Goal: Transaction & Acquisition: Purchase product/service

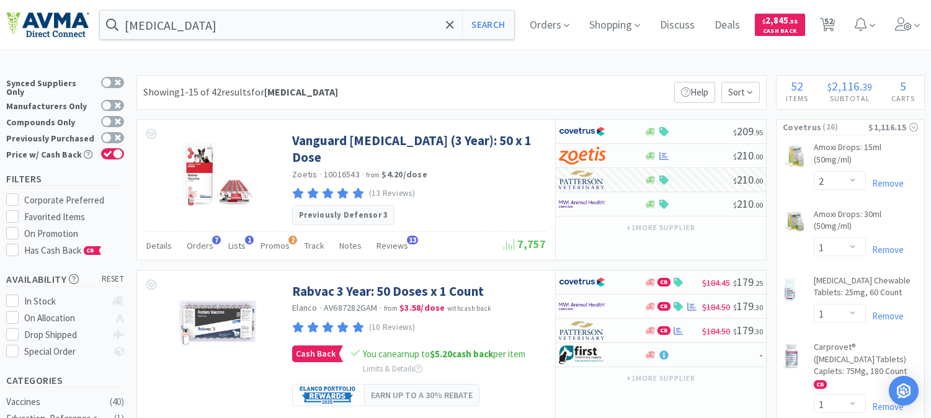
select select "2"
select select "1"
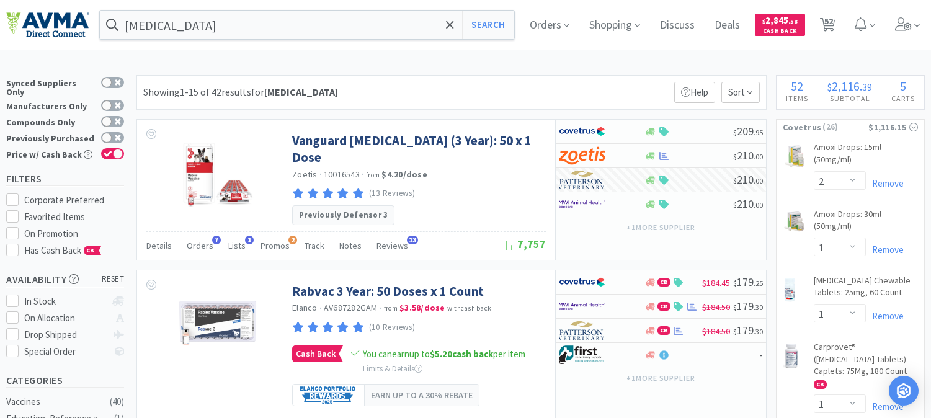
select select "1"
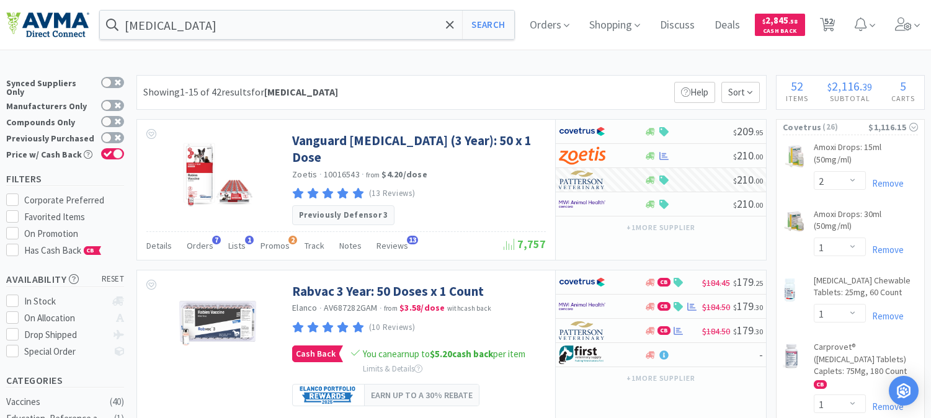
select select "1"
select select "2"
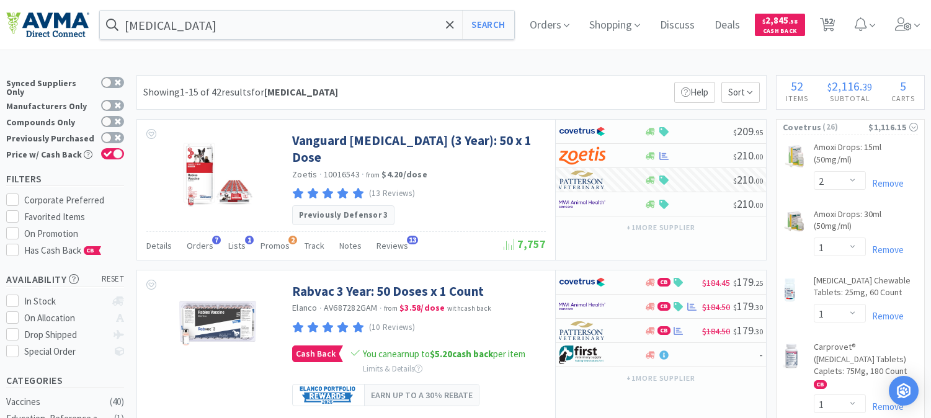
select select "1"
select select "2"
select select "1"
select select "12"
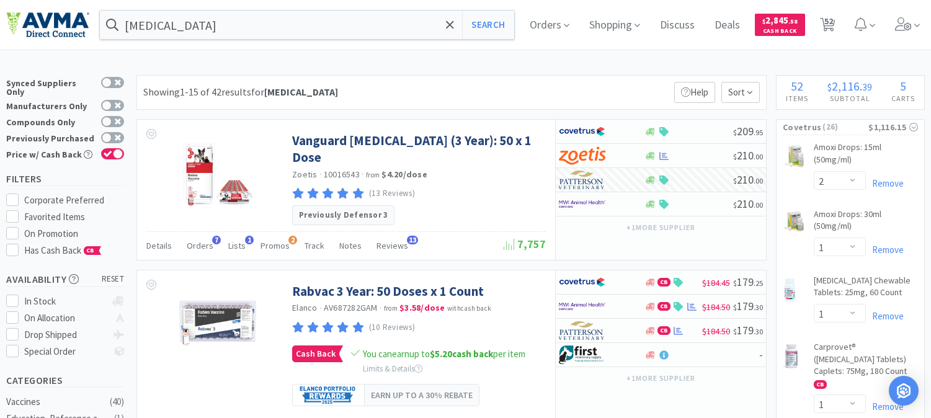
select select "1"
select select "2"
select select "3"
select select "1"
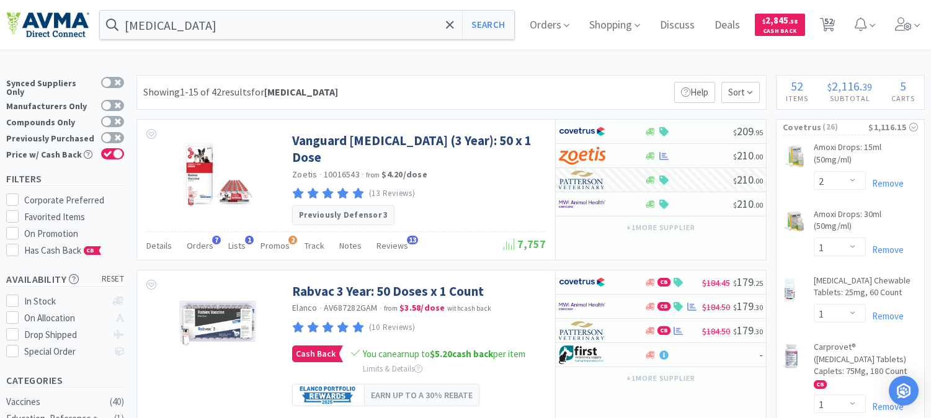
select select "1"
select select "2"
select select "3"
select select "1"
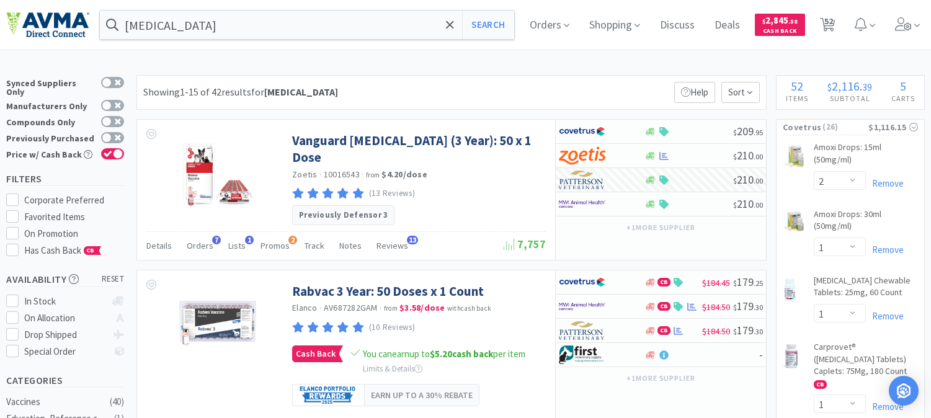
select select "1"
select select "3"
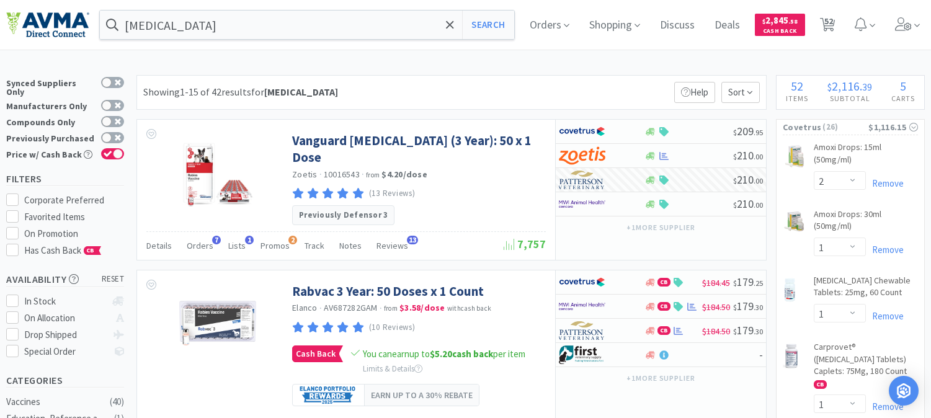
select select "2"
select select "1"
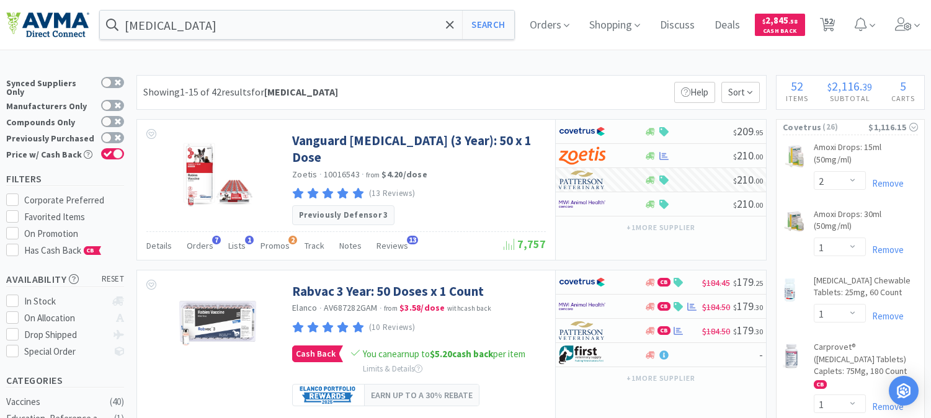
select select "1"
select select "2"
select select "1"
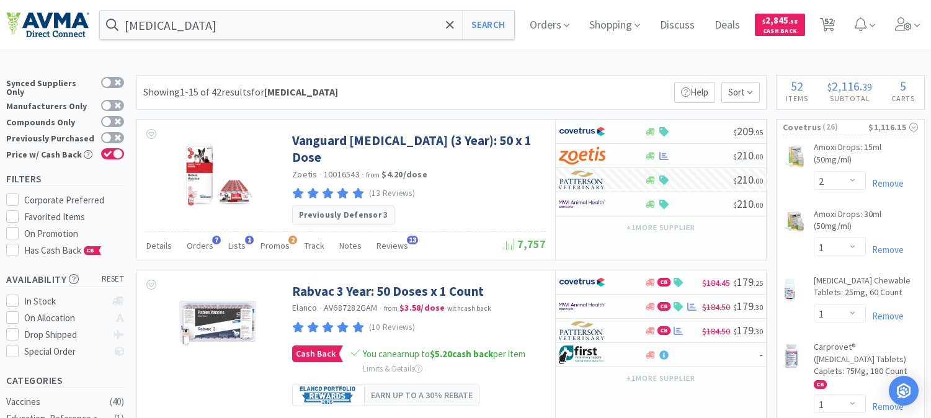
select select "5"
select select "12"
select select "1"
select select "2"
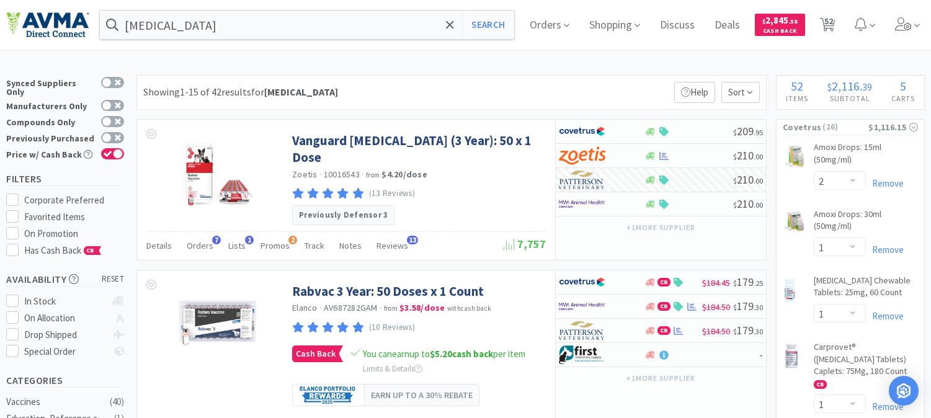
select select "4"
select select "1"
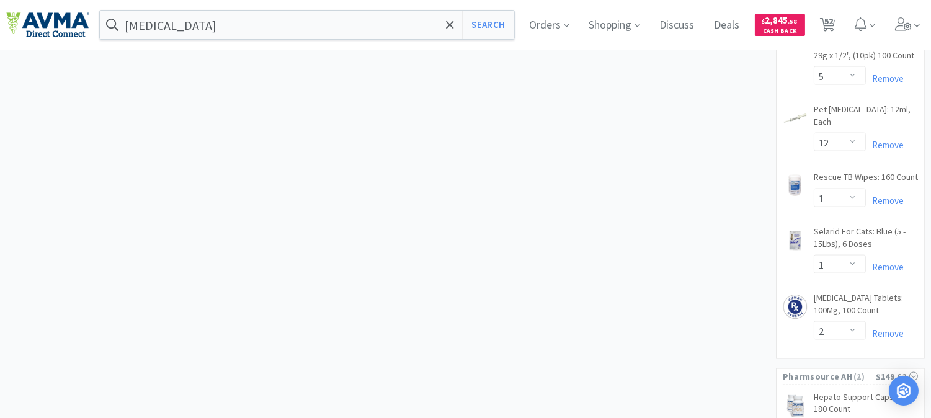
scroll to position [3449, 0]
click at [247, 36] on input "[MEDICAL_DATA]" at bounding box center [307, 25] width 414 height 29
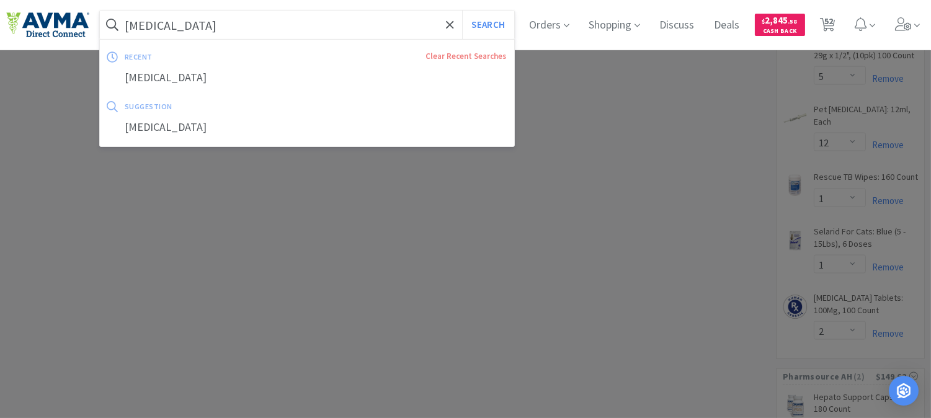
paste input "BSO0140482770"
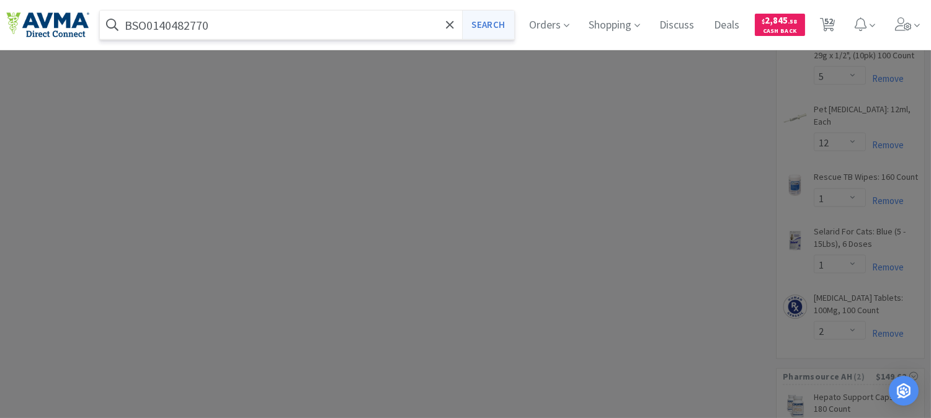
click at [500, 22] on button "Search" at bounding box center [487, 25] width 51 height 29
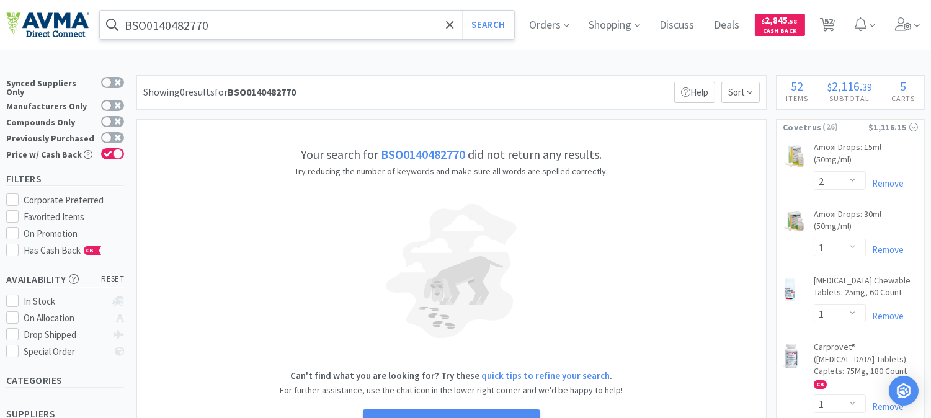
click at [239, 34] on input "BSO0140482770" at bounding box center [307, 25] width 414 height 29
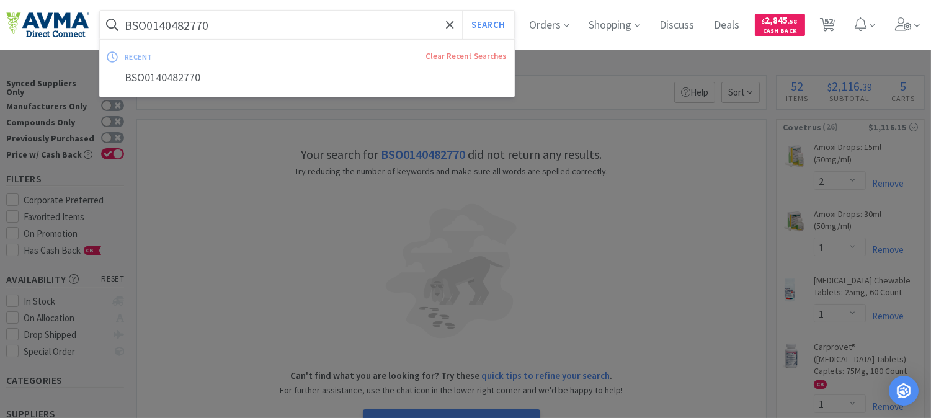
paste input "119694"
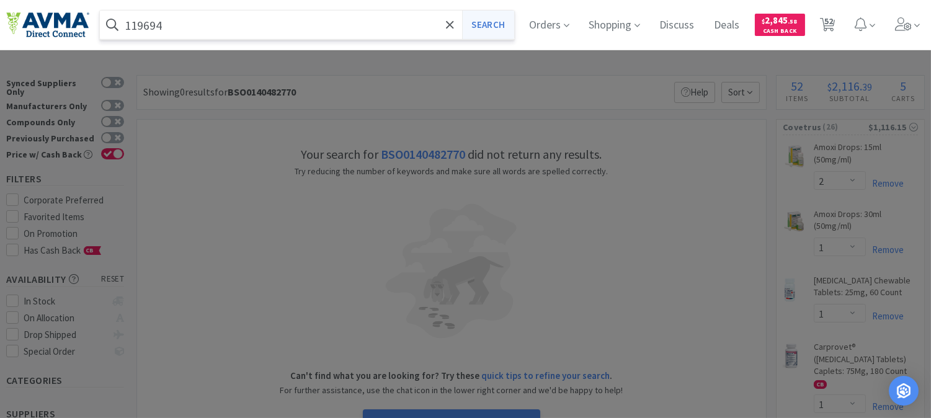
click at [500, 28] on button "Search" at bounding box center [487, 25] width 51 height 29
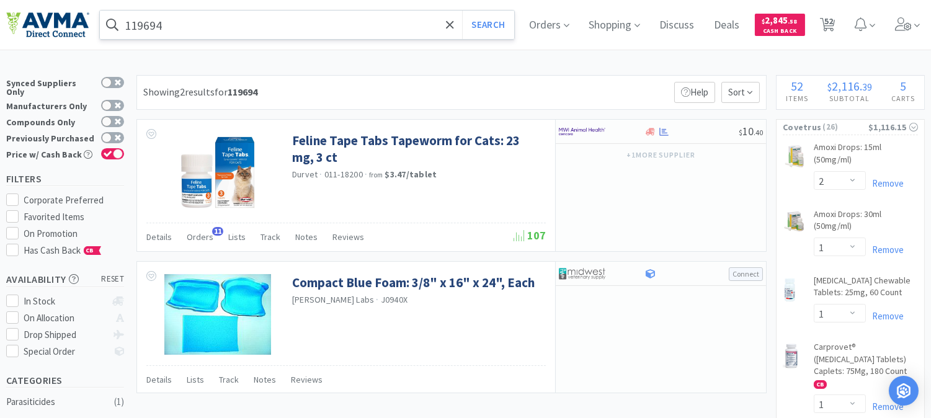
click at [160, 29] on input "119694" at bounding box center [307, 25] width 414 height 29
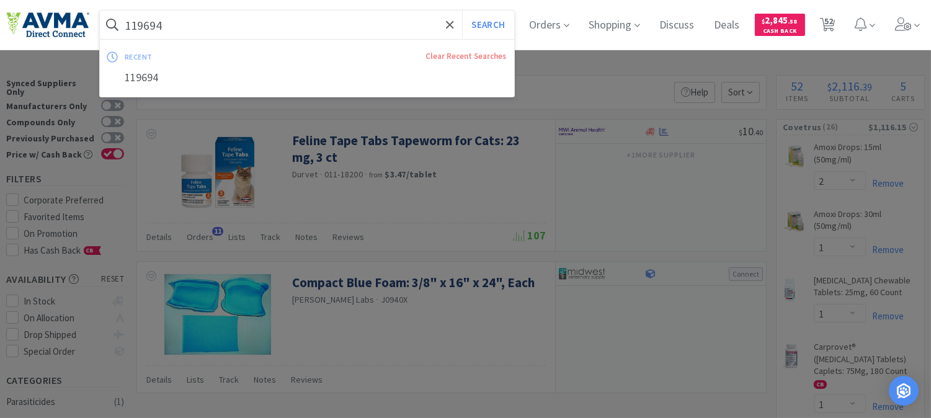
paste input "005592"
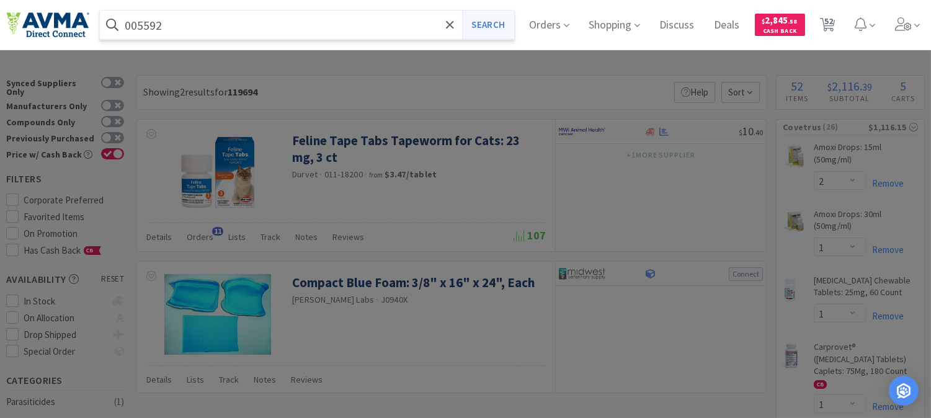
type input "005592"
click at [494, 29] on button "Search" at bounding box center [487, 25] width 51 height 29
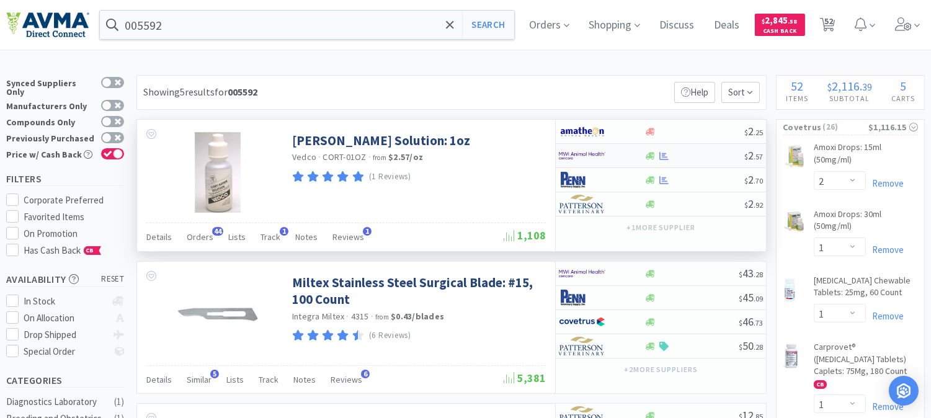
click at [586, 156] on img at bounding box center [582, 155] width 47 height 19
select select "1"
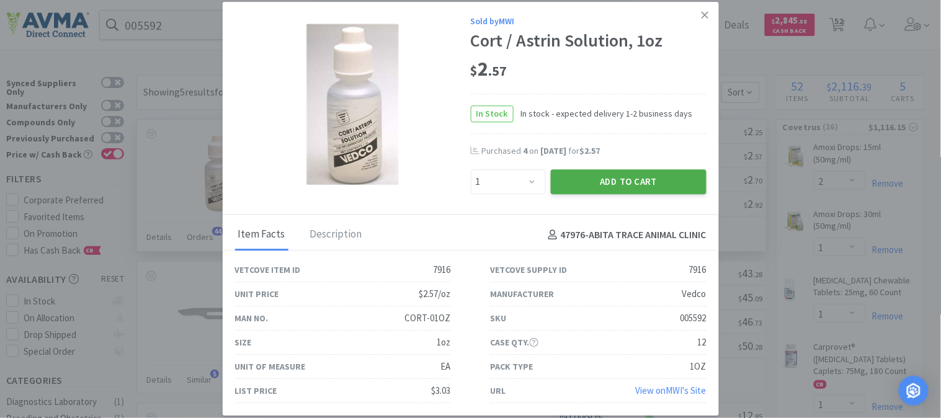
click at [633, 178] on button "Add to Cart" at bounding box center [629, 181] width 156 height 25
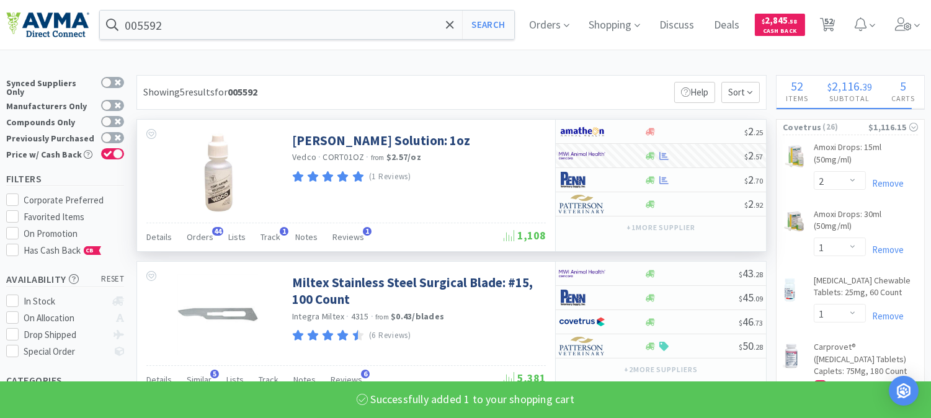
select select "1"
select select "2"
select select "3"
select select "1"
select select "2"
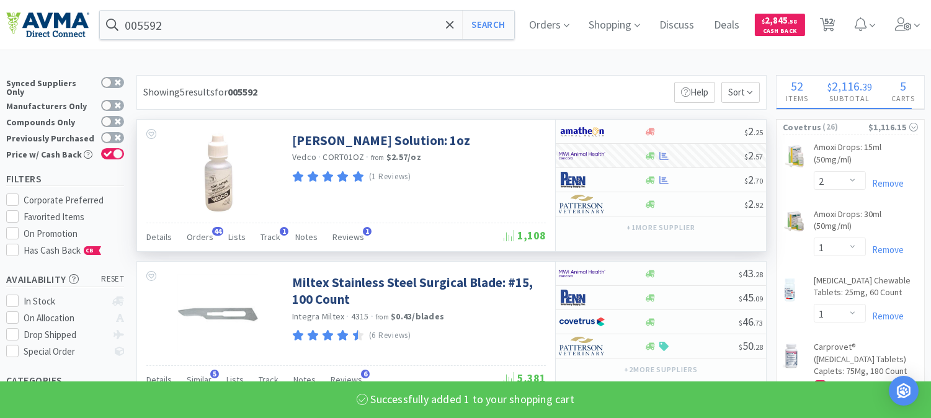
select select "3"
select select "1"
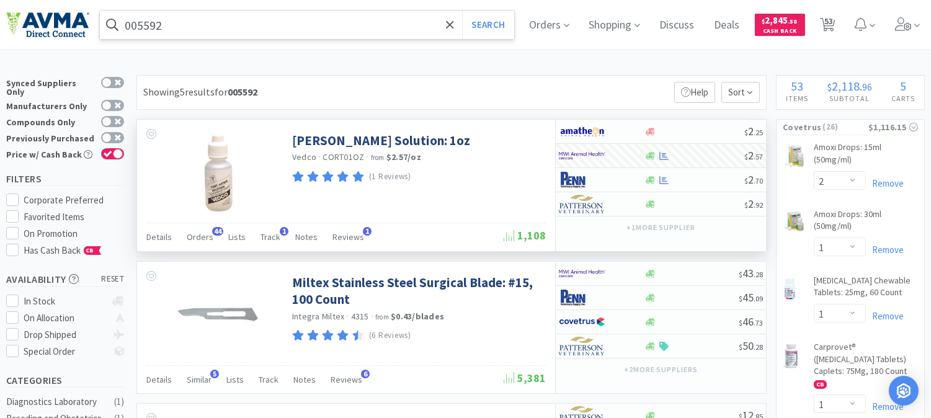
click at [181, 33] on input "005592" at bounding box center [307, 25] width 414 height 29
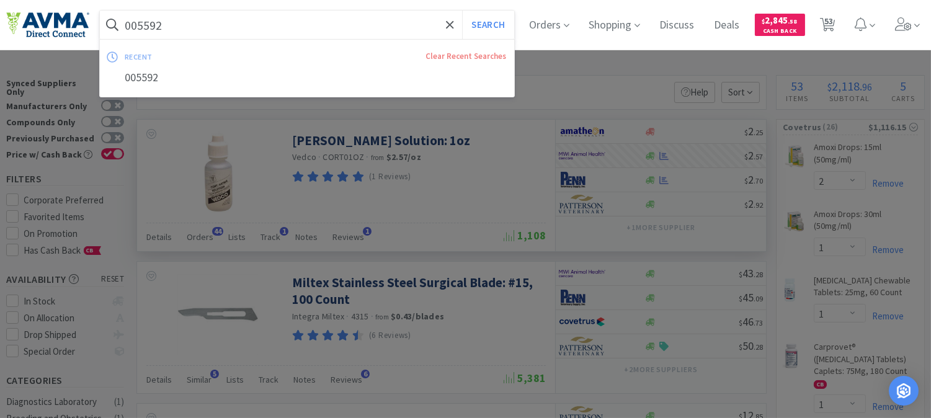
paste input "65366"
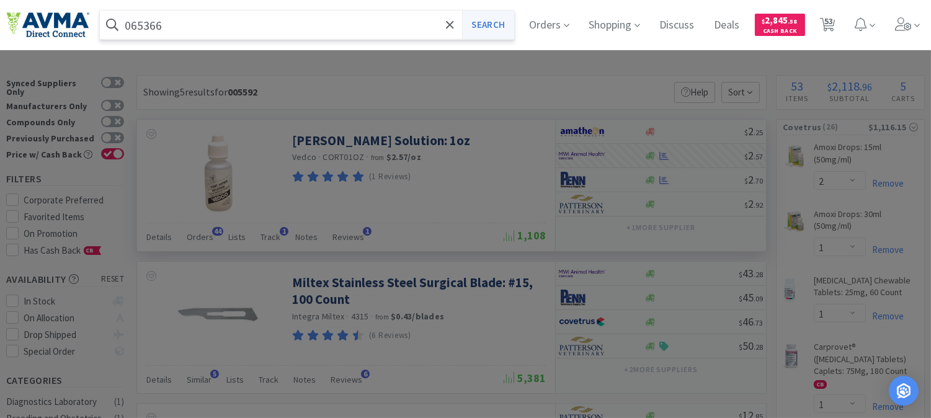
type input "065366"
click at [494, 21] on button "Search" at bounding box center [487, 25] width 51 height 29
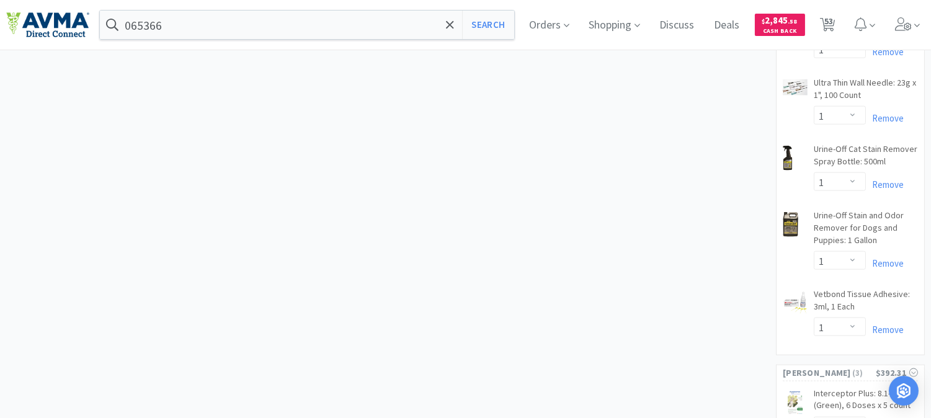
scroll to position [2755, 0]
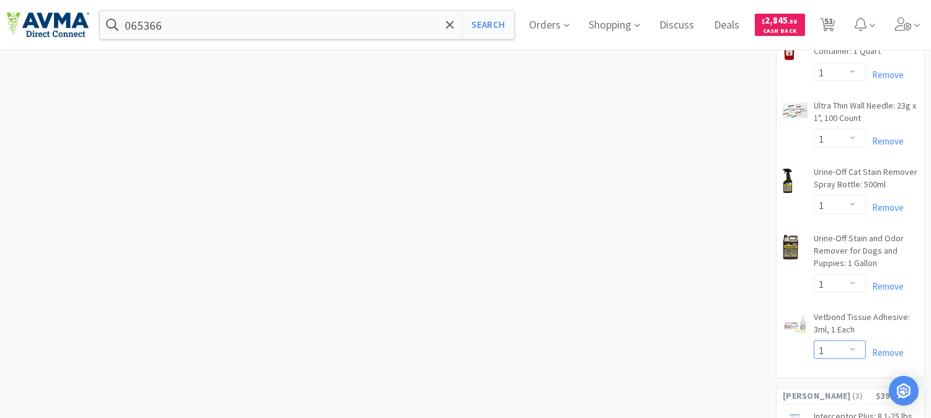
click at [851, 343] on select "Enter Quantity 1 2 3 4 5 6 7 8 9 10 11 12 13 14 15 16 17 18 19 20 Enter Quantity" at bounding box center [839, 349] width 52 height 19
click at [813, 340] on select "Enter Quantity 1 2 3 4 5 6 7 8 9 10 11 12 13 14 15 16 17 18 19 20 Enter Quantity" at bounding box center [839, 349] width 52 height 19
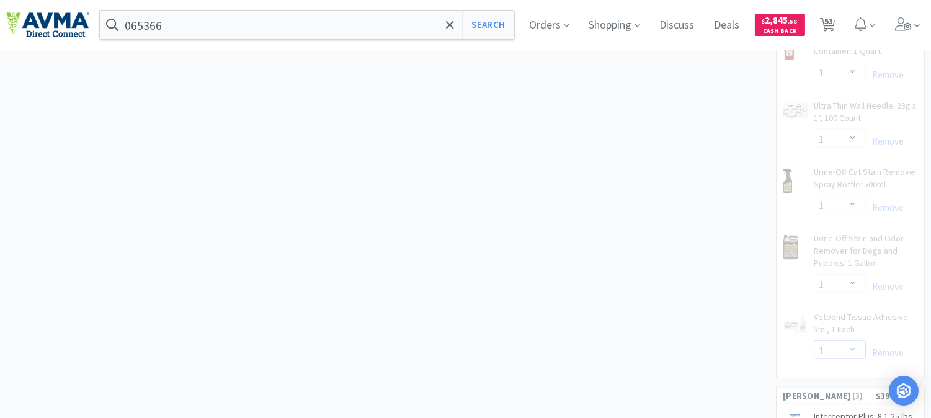
select select "2"
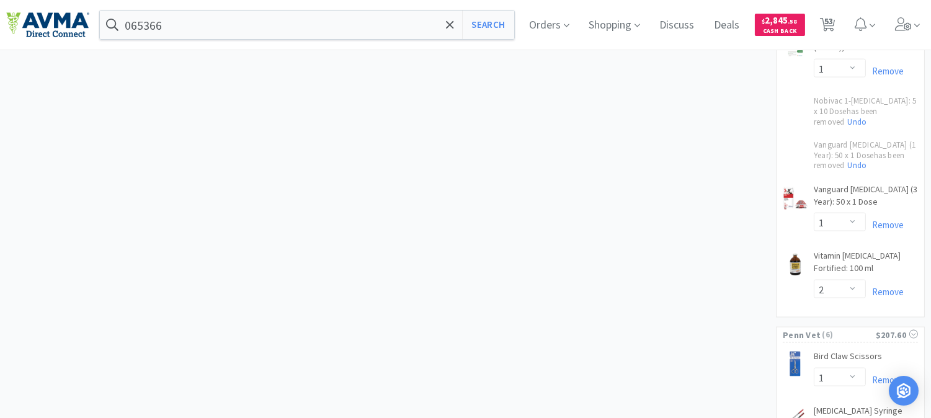
scroll to position [3100, 0]
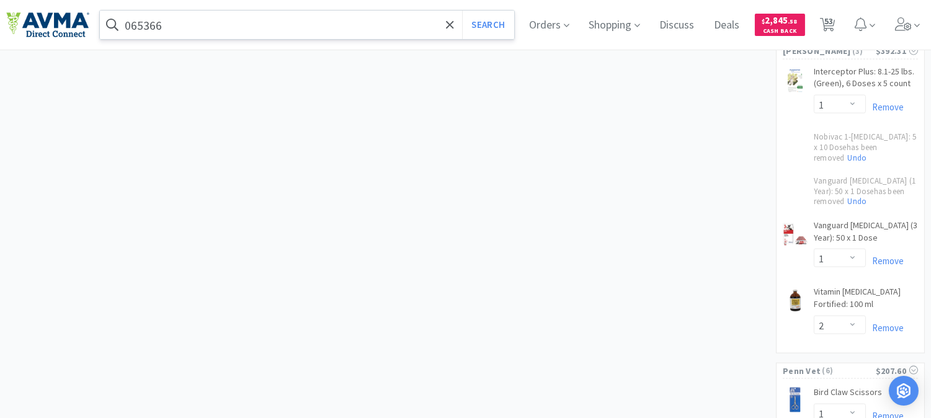
click at [231, 27] on input "065366" at bounding box center [307, 25] width 414 height 29
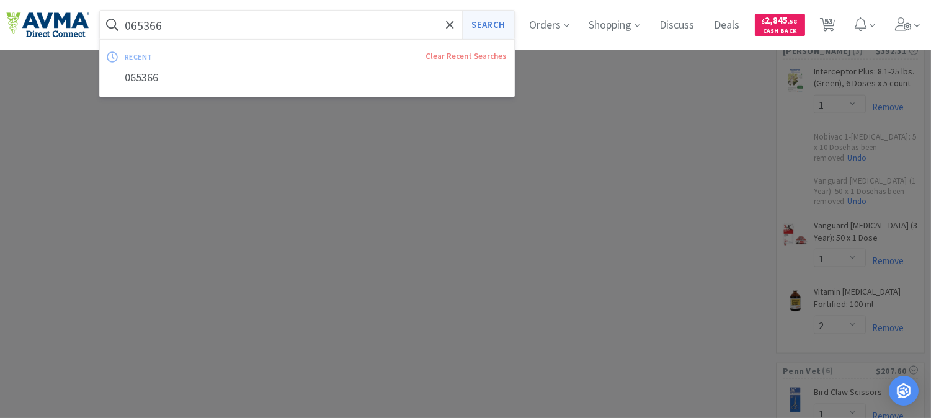
click at [502, 21] on button "Search" at bounding box center [487, 25] width 51 height 29
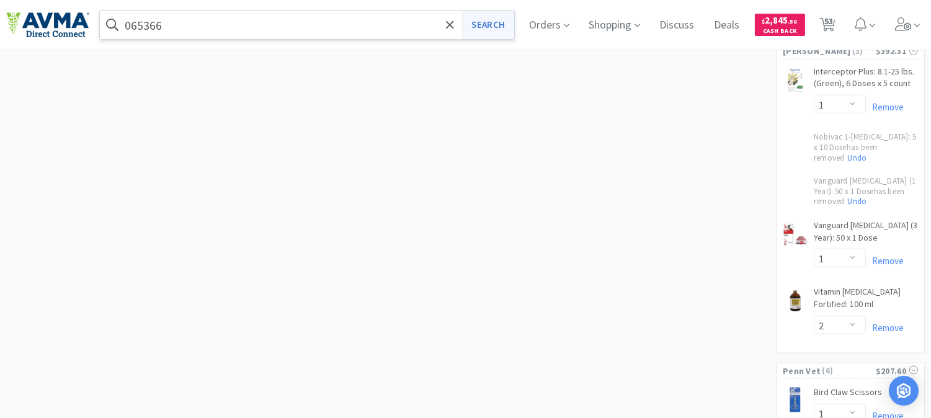
scroll to position [0, 0]
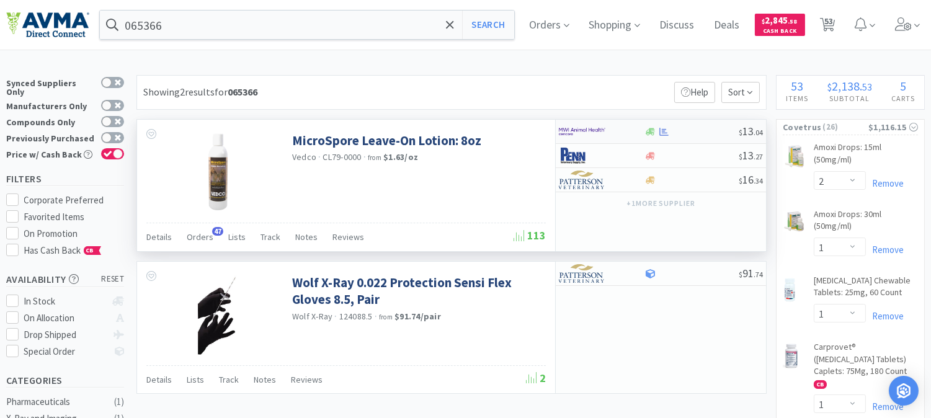
click at [587, 128] on img at bounding box center [582, 131] width 47 height 19
select select "1"
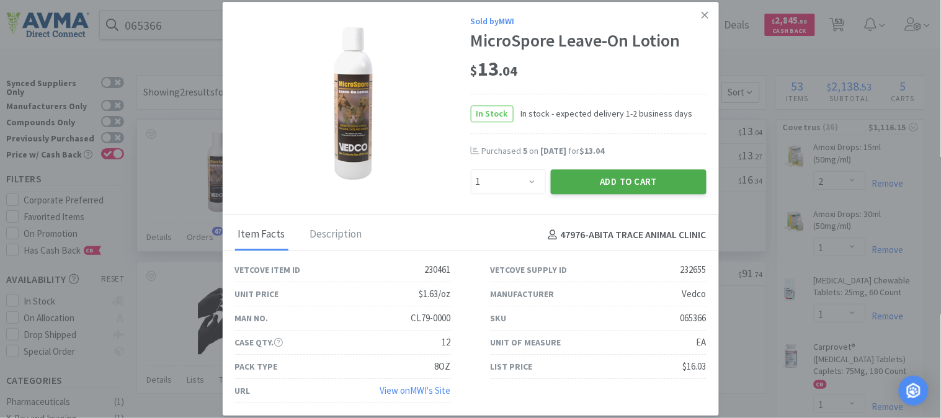
click at [637, 177] on button "Add to Cart" at bounding box center [629, 181] width 156 height 25
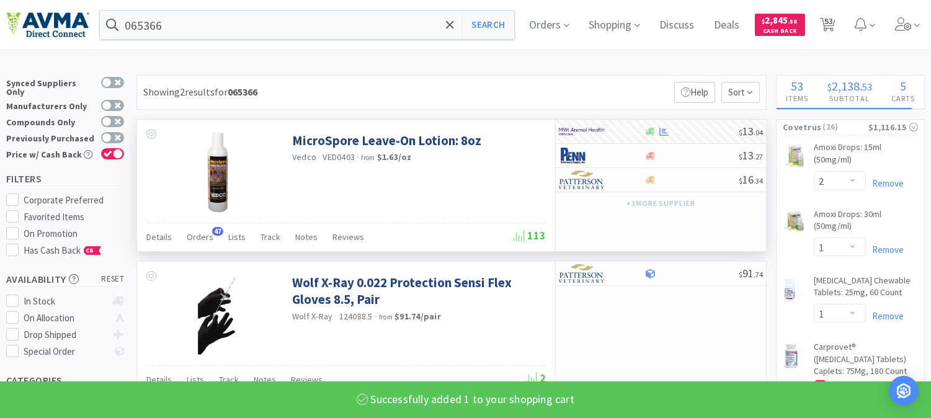
select select "1"
select select "2"
select select "1"
select select "3"
select select "2"
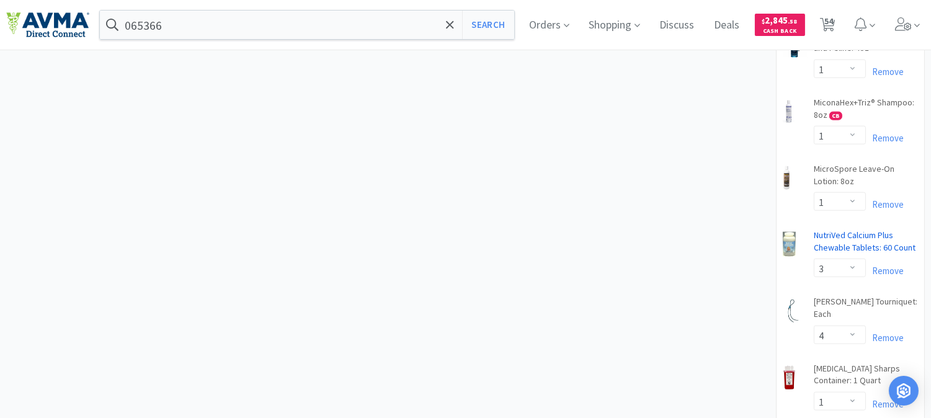
scroll to position [2411, 0]
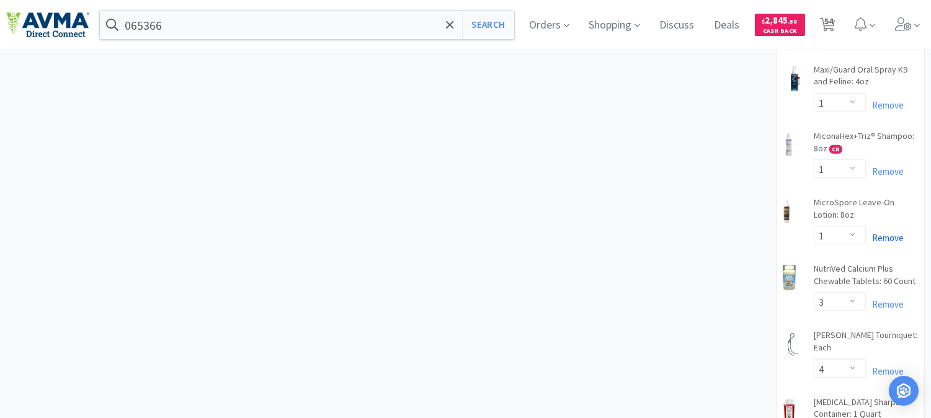
click at [893, 244] on link "Remove" at bounding box center [885, 238] width 38 height 12
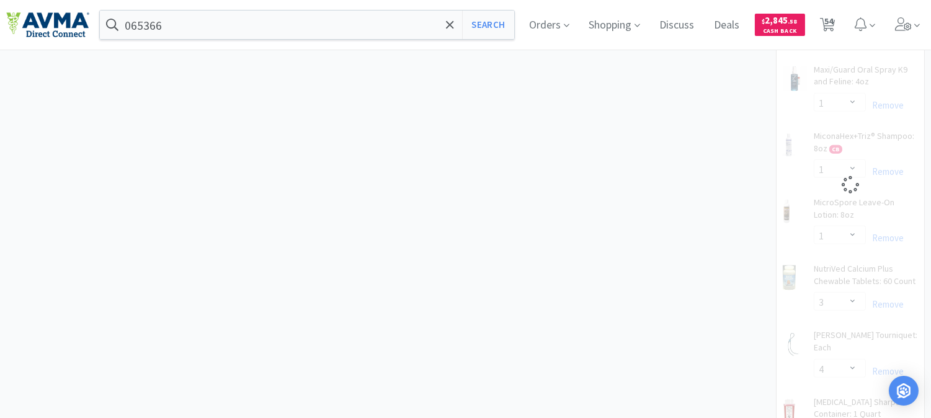
select select "2"
select select "1"
select select "3"
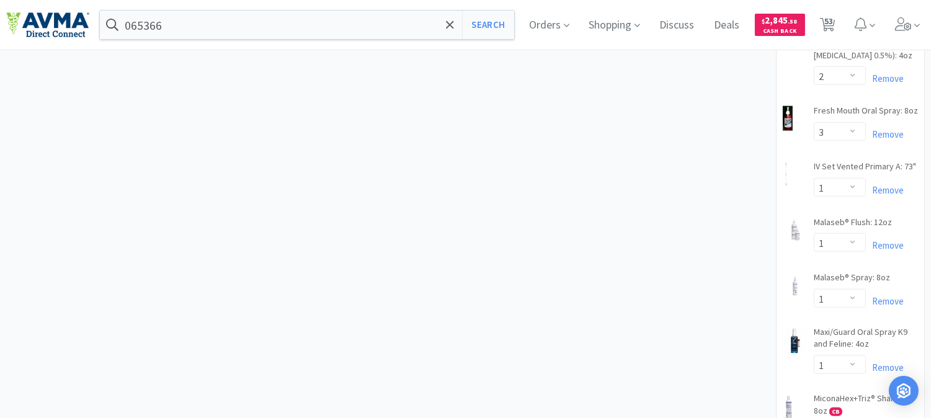
scroll to position [2067, 0]
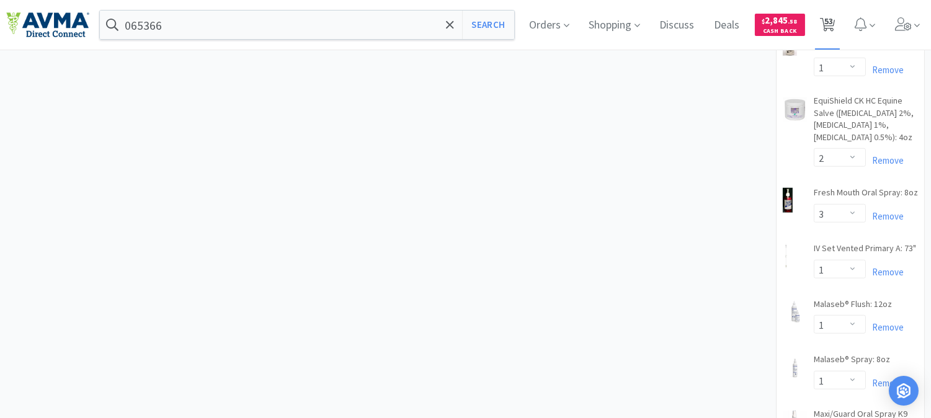
click at [833, 24] on span "53" at bounding box center [828, 21] width 9 height 50
select select "2"
select select "1"
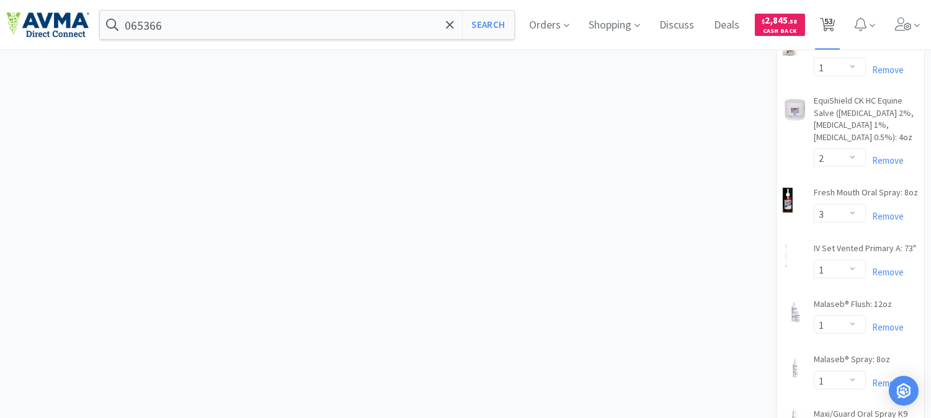
select select "1"
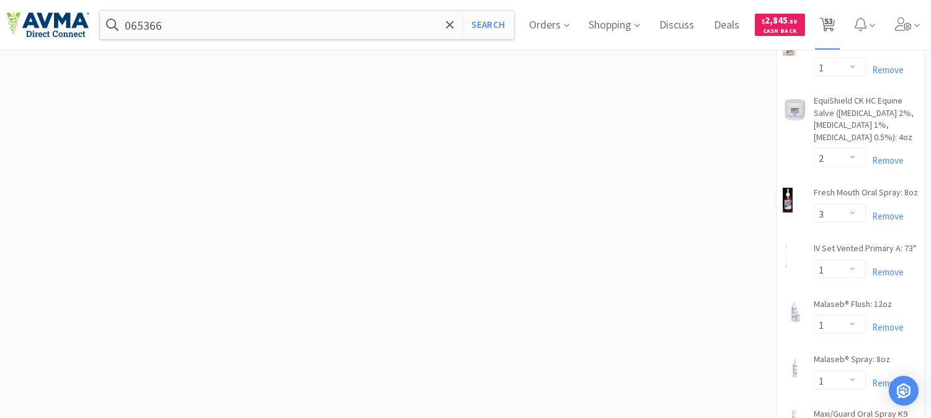
select select "1"
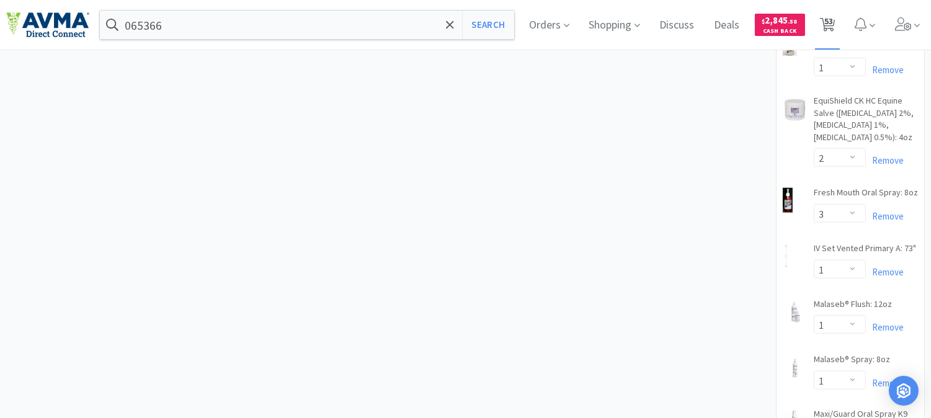
select select "2"
select select "1"
select select "2"
select select "1"
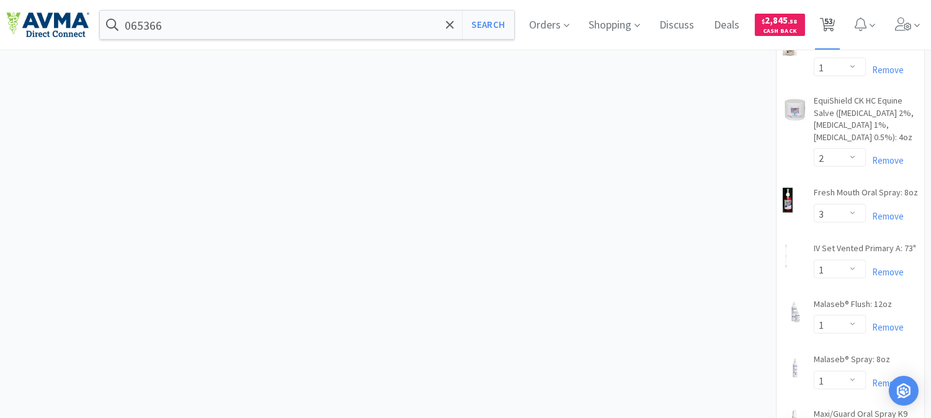
select select "12"
select select "1"
select select "2"
select select "3"
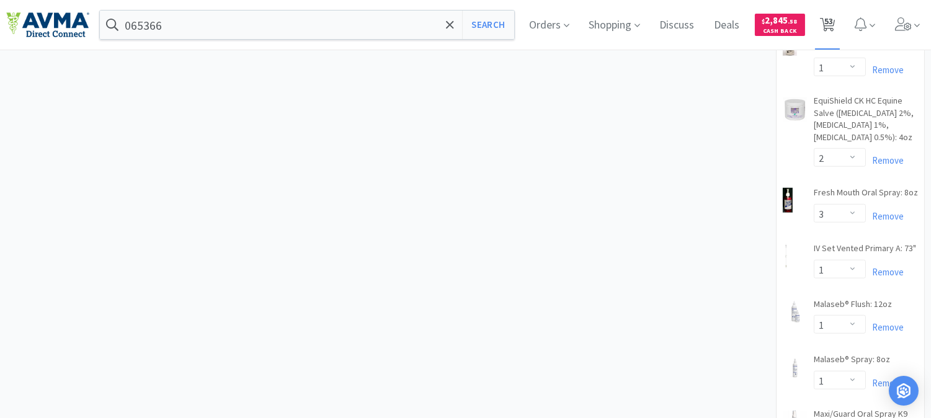
select select "1"
select select "2"
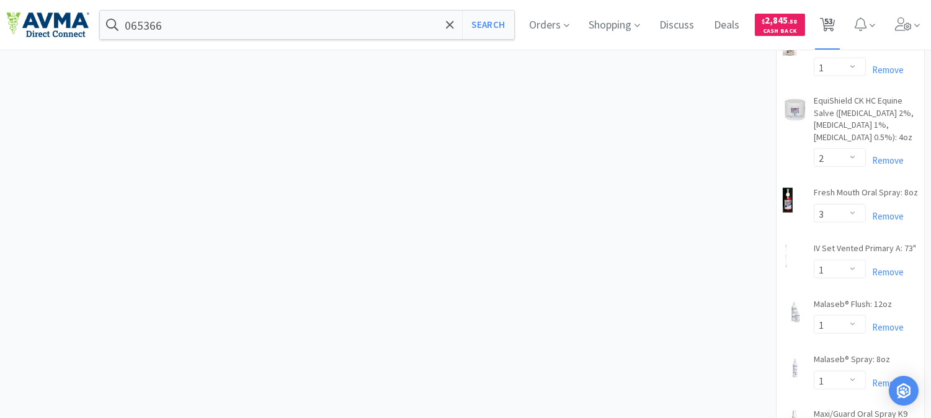
select select "3"
select select "1"
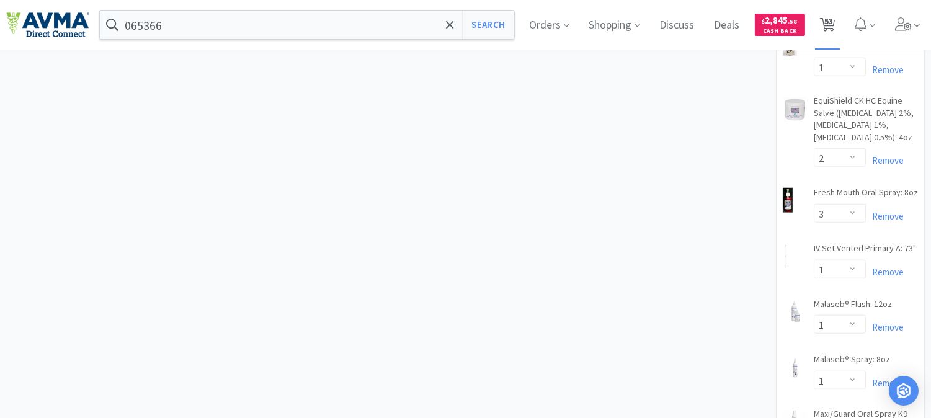
select select "1"
select select "3"
select select "2"
select select "1"
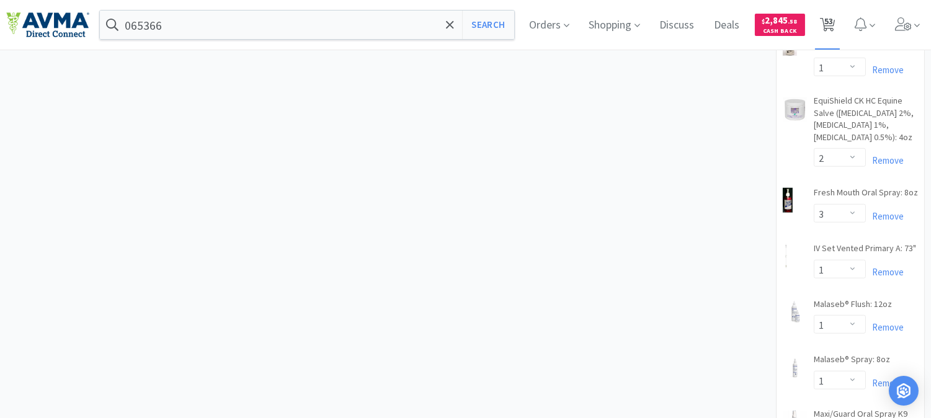
select select "1"
select select "2"
select select "1"
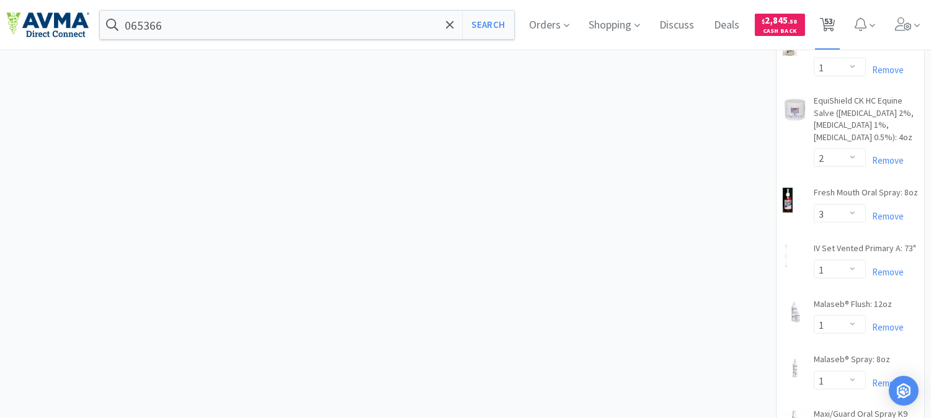
select select "2"
select select "1"
select select "5"
select select "12"
select select "1"
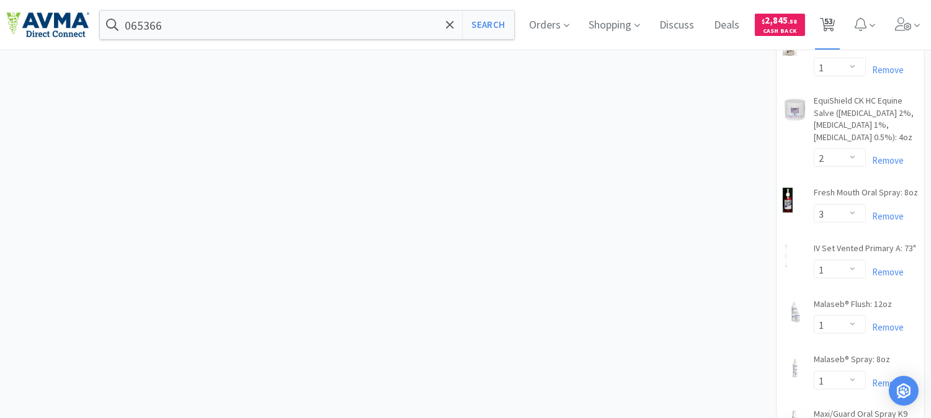
select select "1"
select select "2"
select select "4"
select select "1"
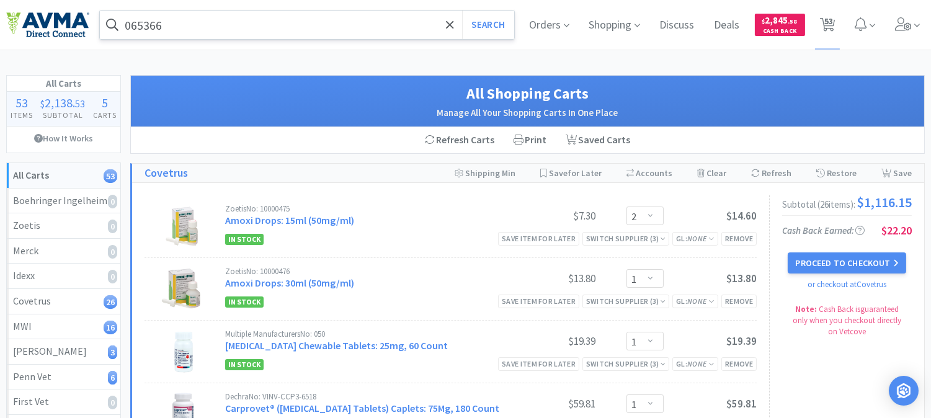
click at [234, 22] on input "065366" at bounding box center [307, 25] width 414 height 29
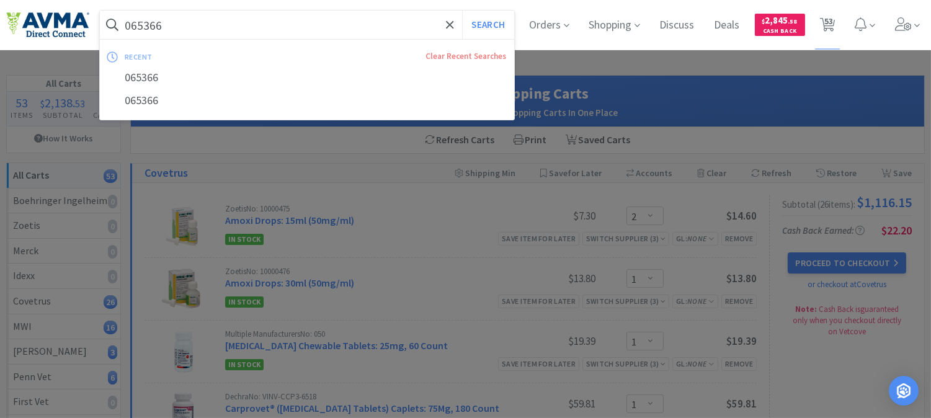
paste input "11853"
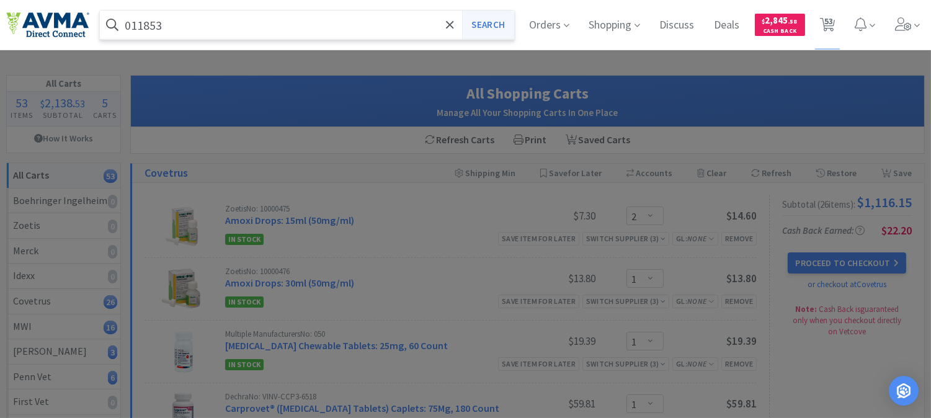
type input "011853"
click at [494, 27] on button "Search" at bounding box center [487, 25] width 51 height 29
select select "2"
select select "1"
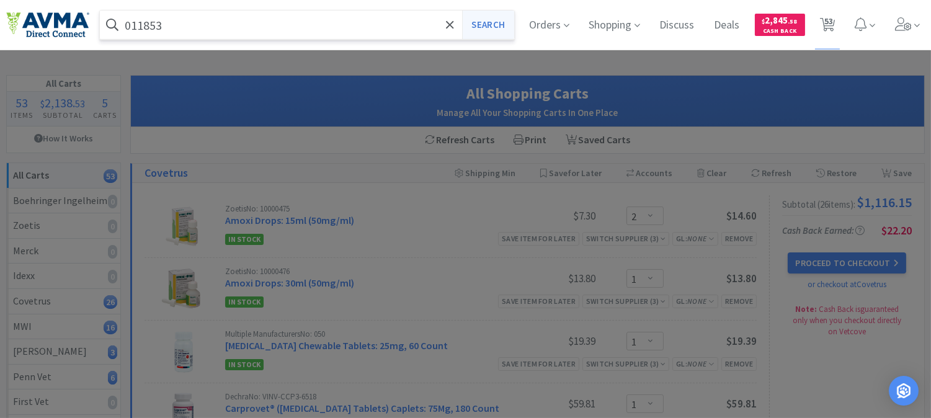
select select "1"
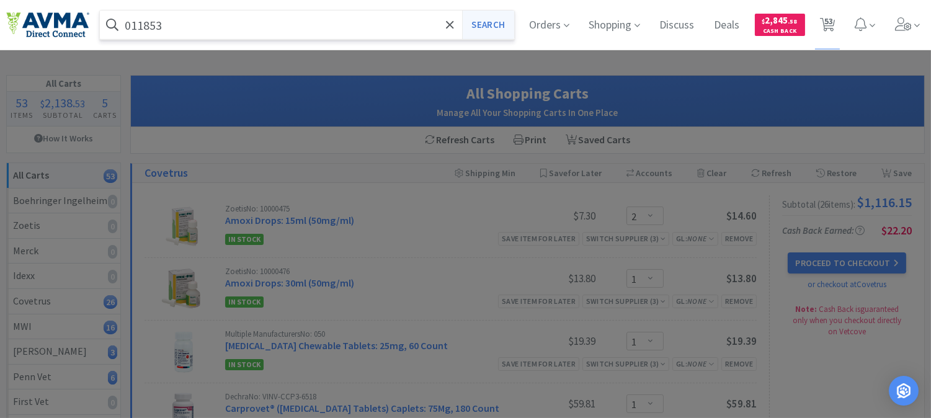
select select "1"
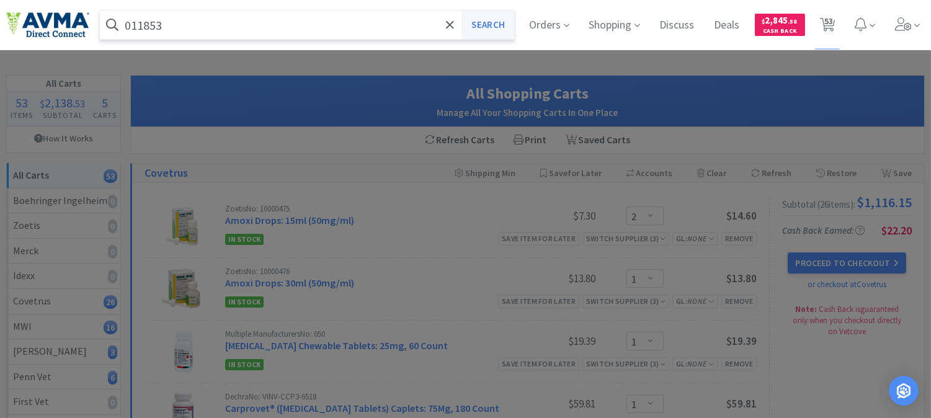
select select "1"
select select "2"
select select "1"
select select "2"
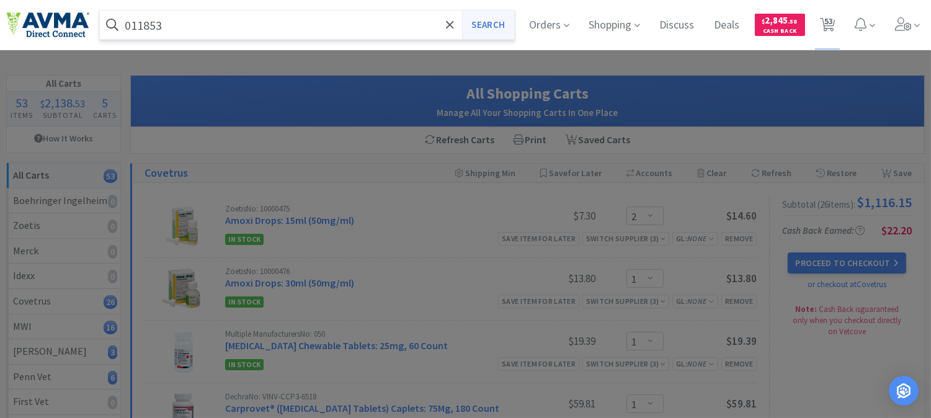
select select "1"
select select "12"
select select "1"
select select "2"
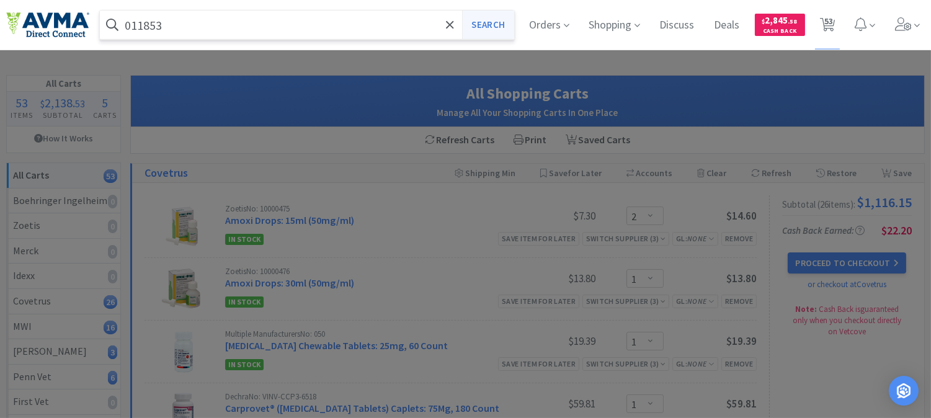
select select "3"
select select "1"
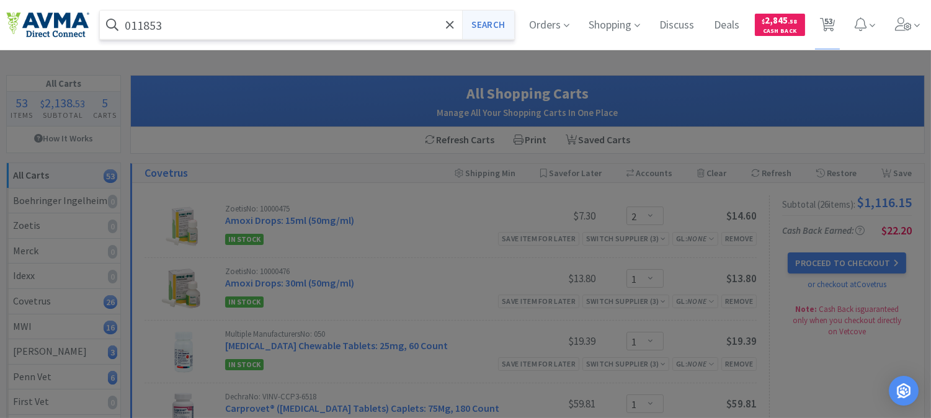
select select "2"
select select "3"
select select "1"
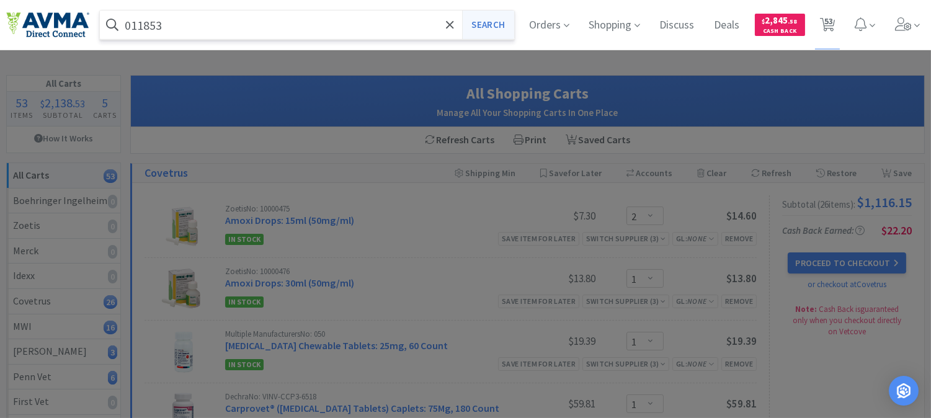
select select "1"
select select "3"
select select "2"
select select "1"
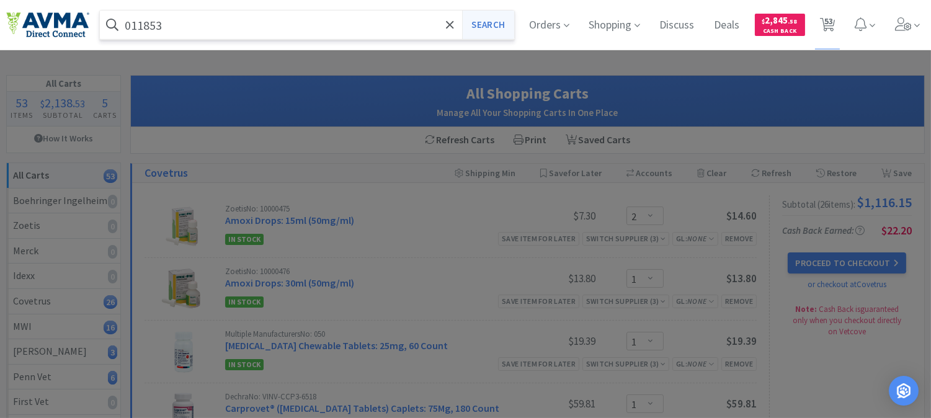
select select "1"
select select "2"
select select "1"
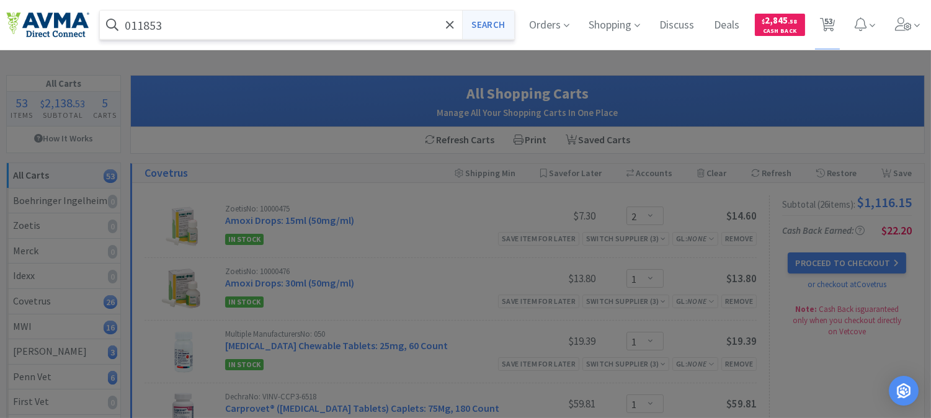
select select "1"
select select "2"
select select "1"
select select "5"
select select "12"
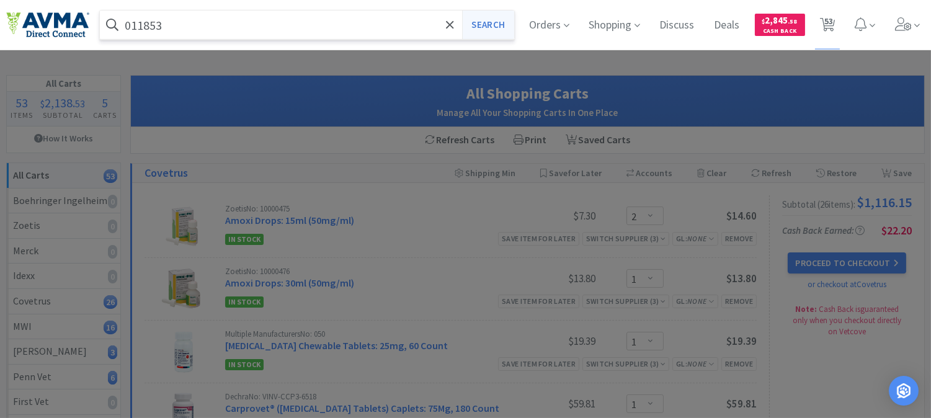
select select "1"
select select "2"
select select "4"
select select "1"
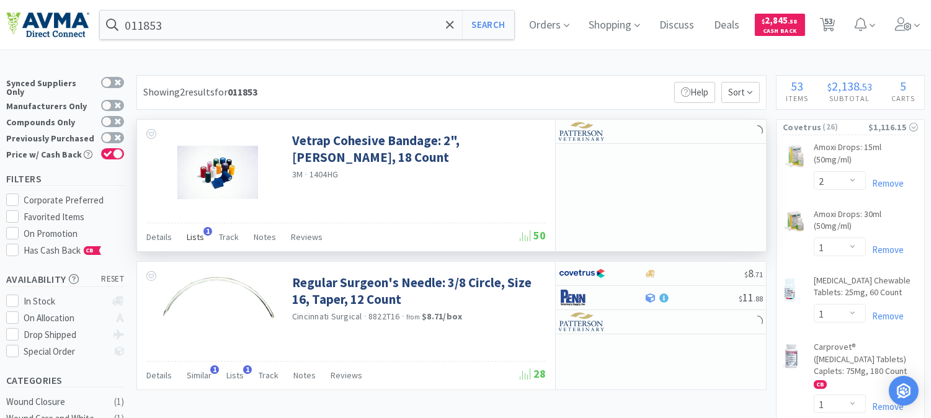
click at [200, 241] on span "Lists" at bounding box center [195, 236] width 17 height 11
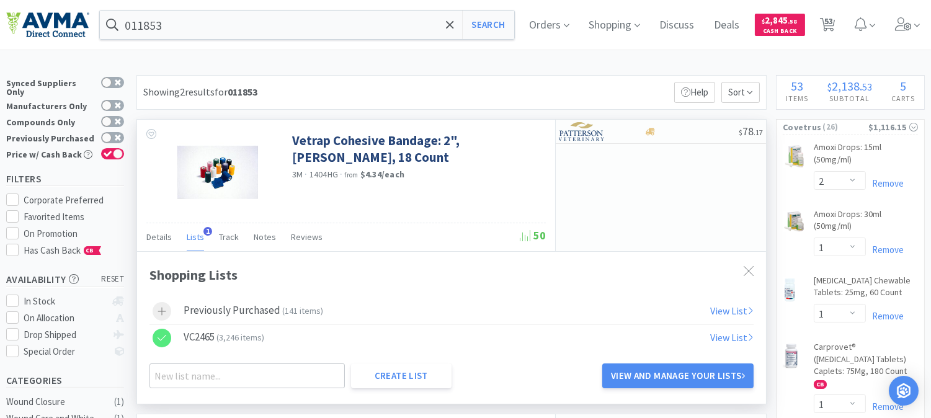
click at [198, 234] on span "Lists" at bounding box center [195, 236] width 17 height 11
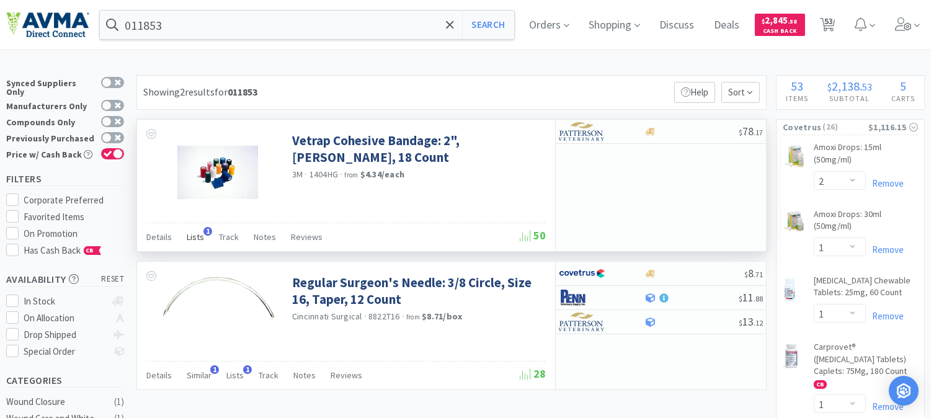
click at [198, 234] on span "Lists" at bounding box center [195, 236] width 17 height 11
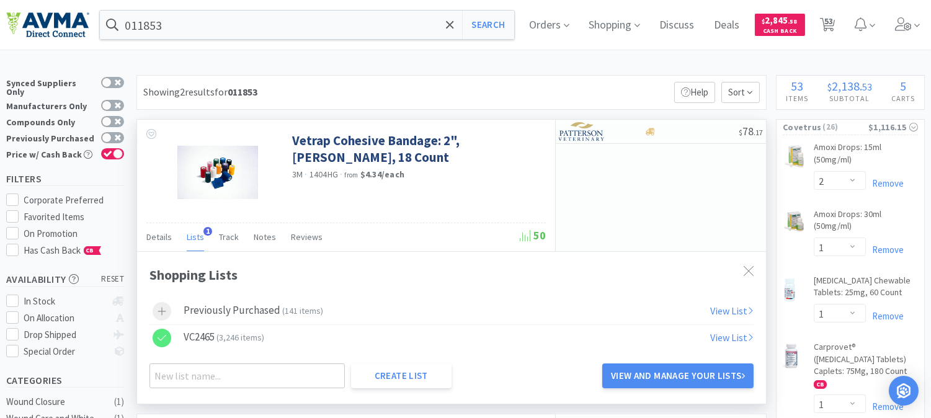
click at [215, 335] on div "VC2465 ( 3,246 items )" at bounding box center [224, 338] width 81 height 19
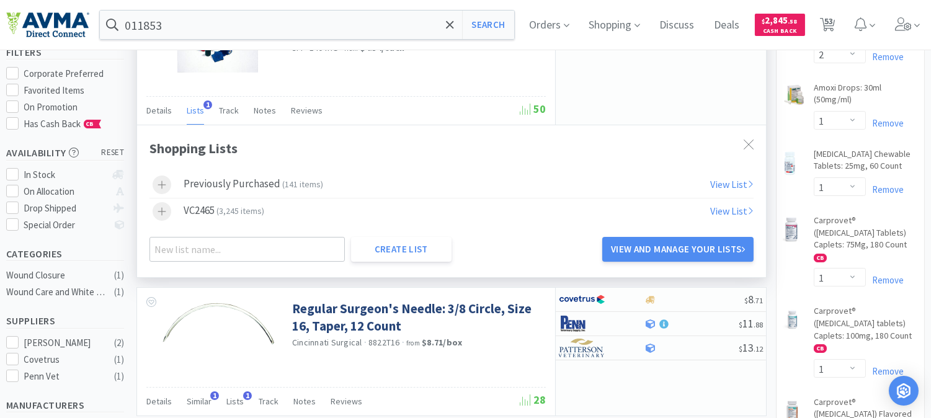
scroll to position [138, 0]
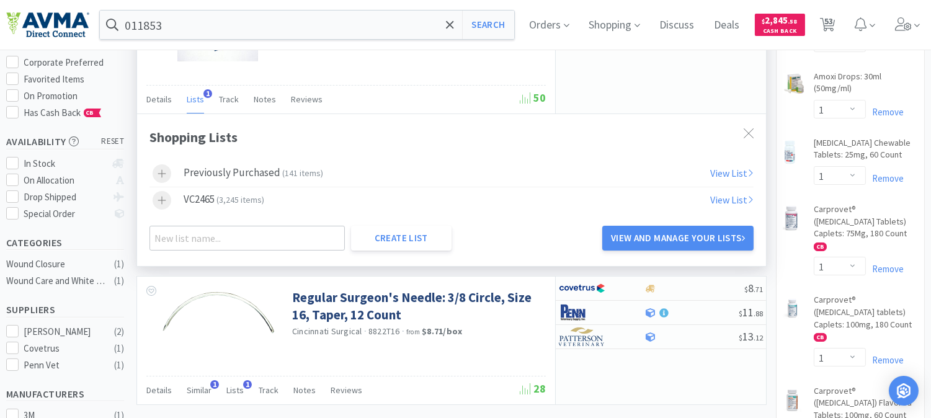
click at [740, 178] on link "View List" at bounding box center [731, 173] width 43 height 12
select select "2"
select select "1"
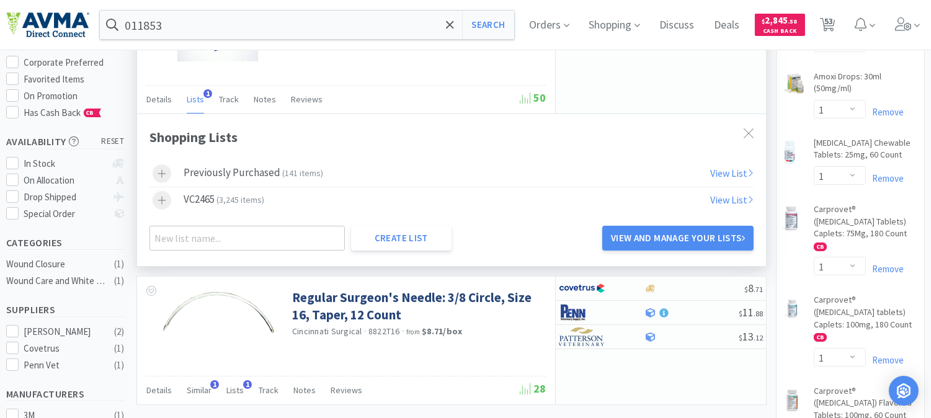
select select "1"
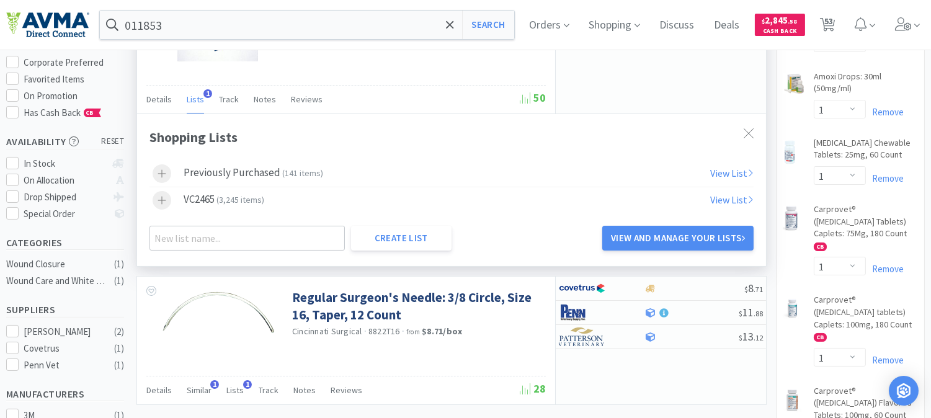
select select "1"
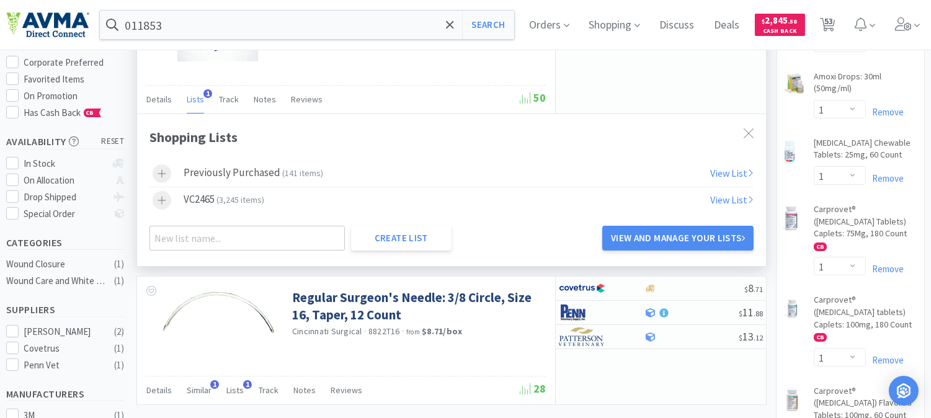
select select "2"
select select "1"
select select "2"
select select "1"
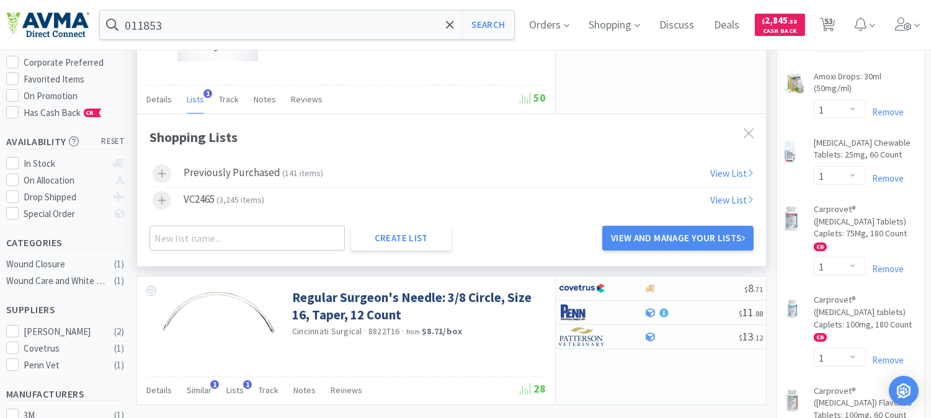
select select "12"
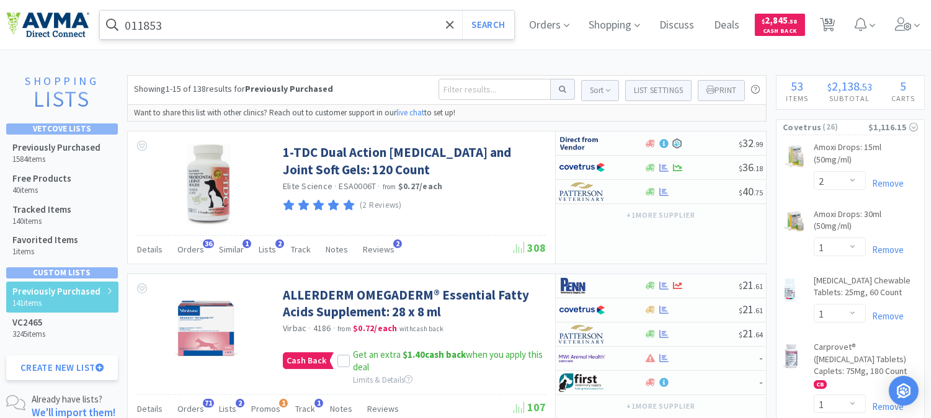
click at [255, 27] on input "011853" at bounding box center [307, 25] width 414 height 29
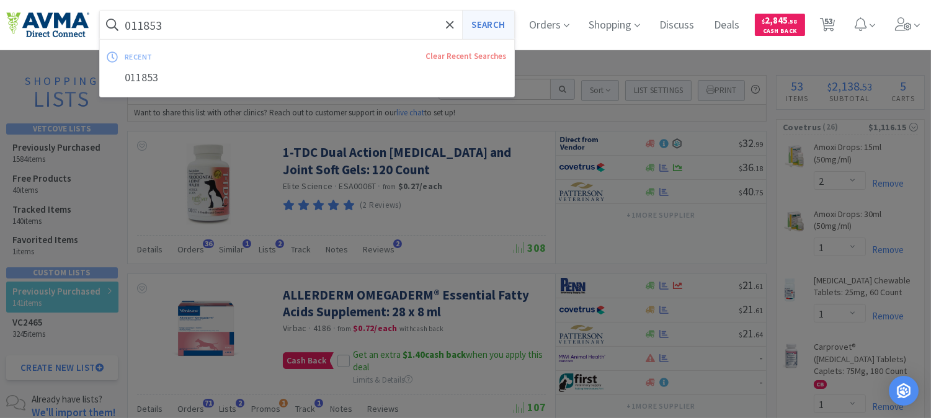
click at [476, 19] on button "Search" at bounding box center [487, 25] width 51 height 29
